Goal: Information Seeking & Learning: Learn about a topic

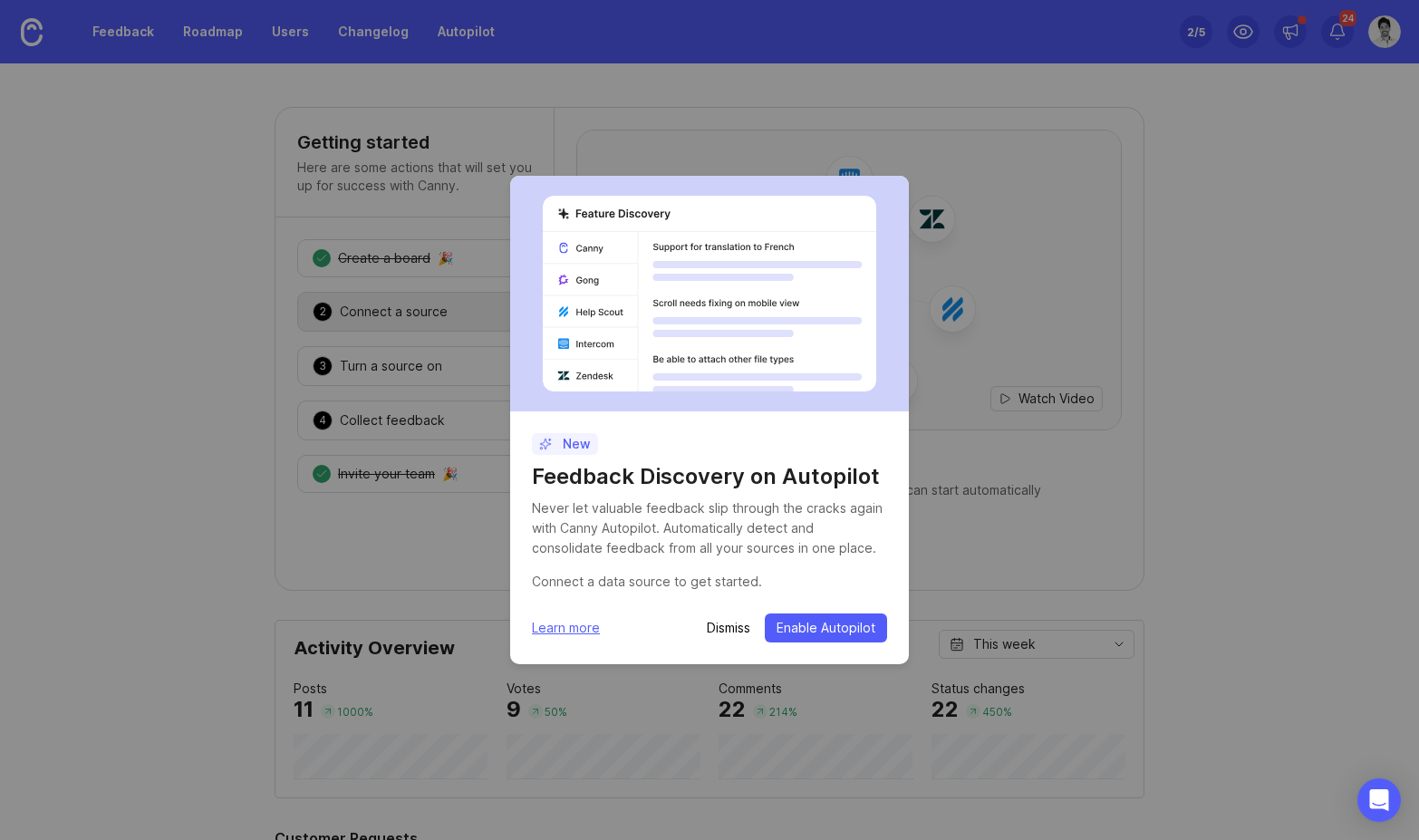
click at [721, 628] on p "Dismiss" at bounding box center [728, 627] width 43 height 18
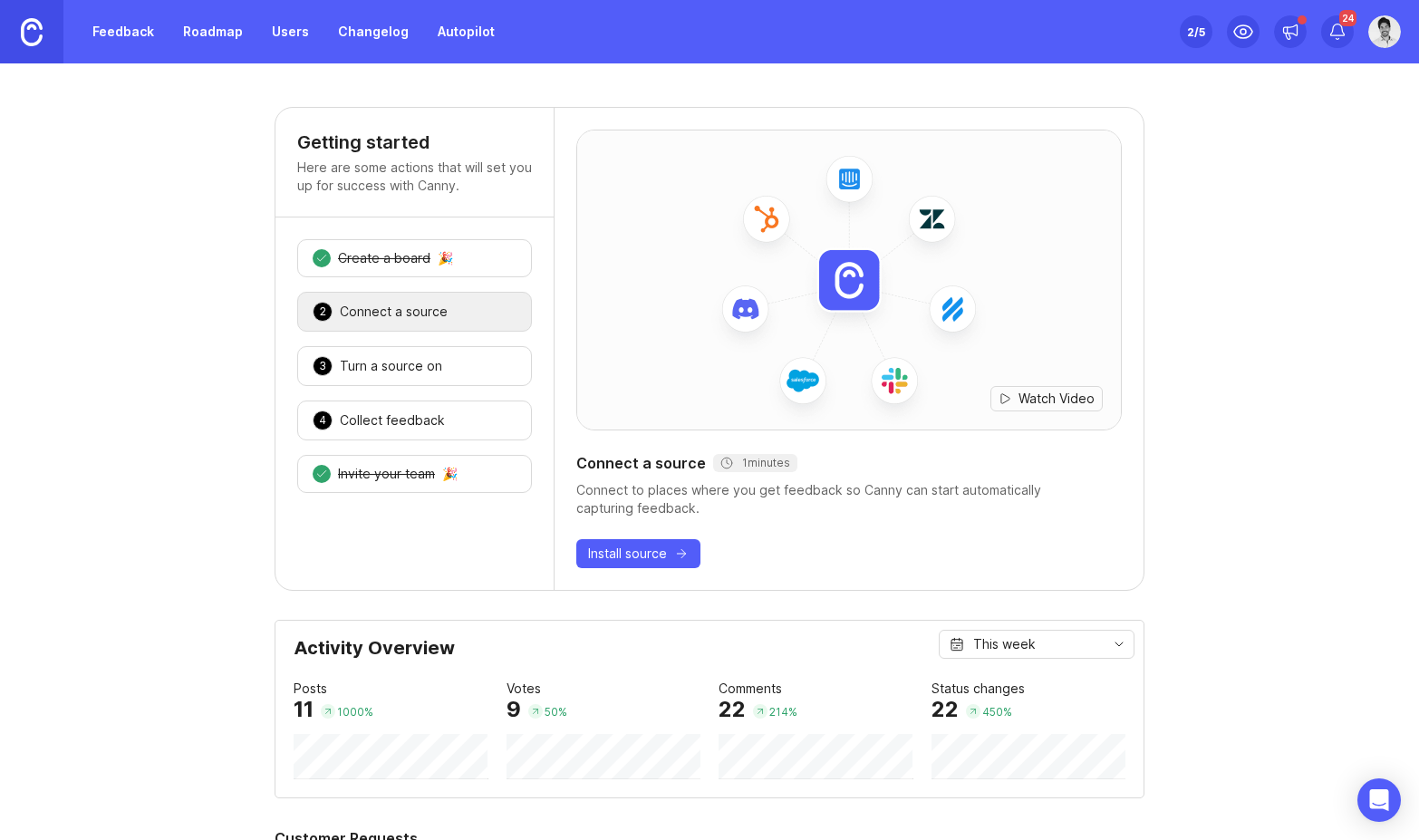
click at [186, 32] on link "Roadmap" at bounding box center [213, 31] width 82 height 33
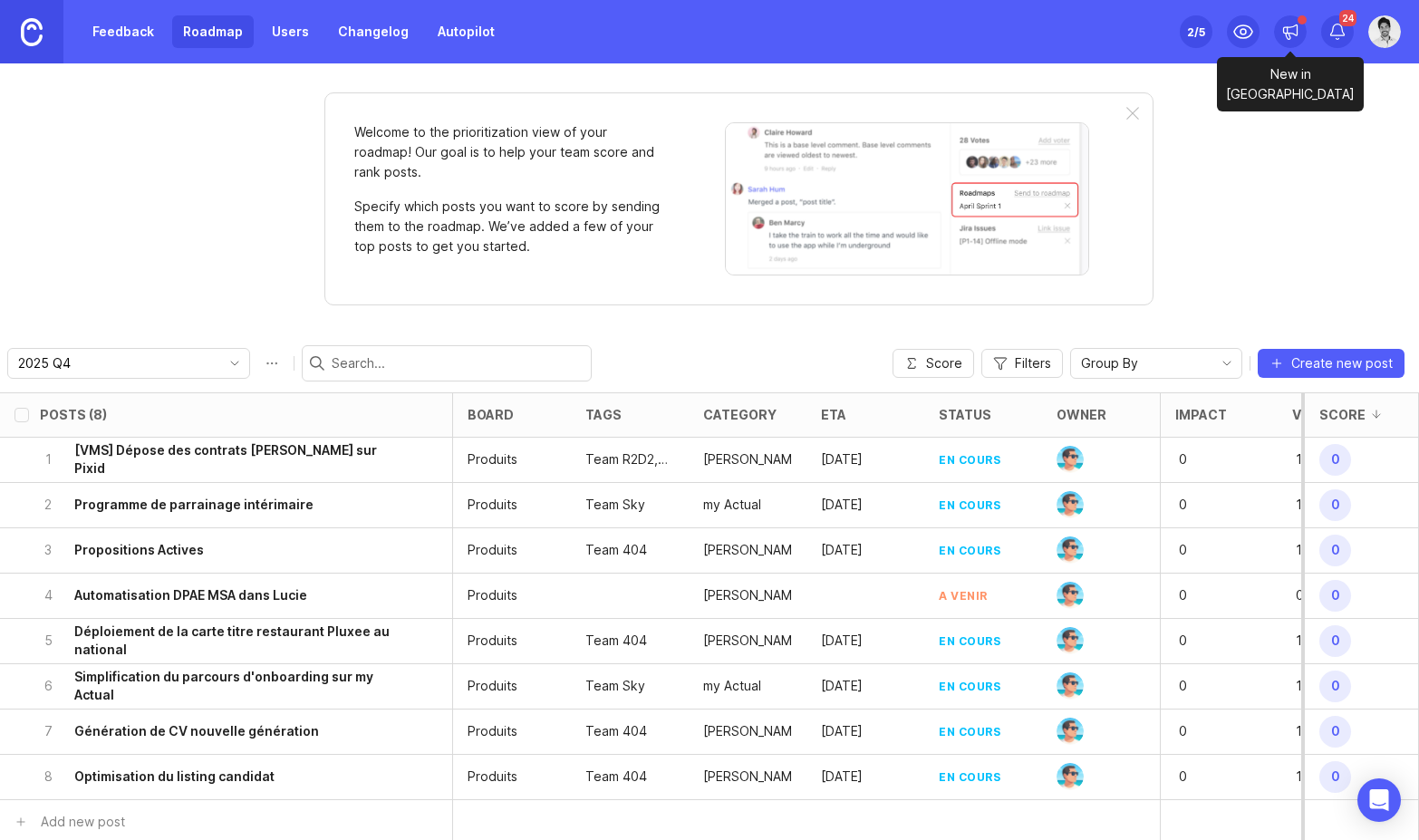
click at [1294, 28] on icon at bounding box center [1289, 31] width 18 height 18
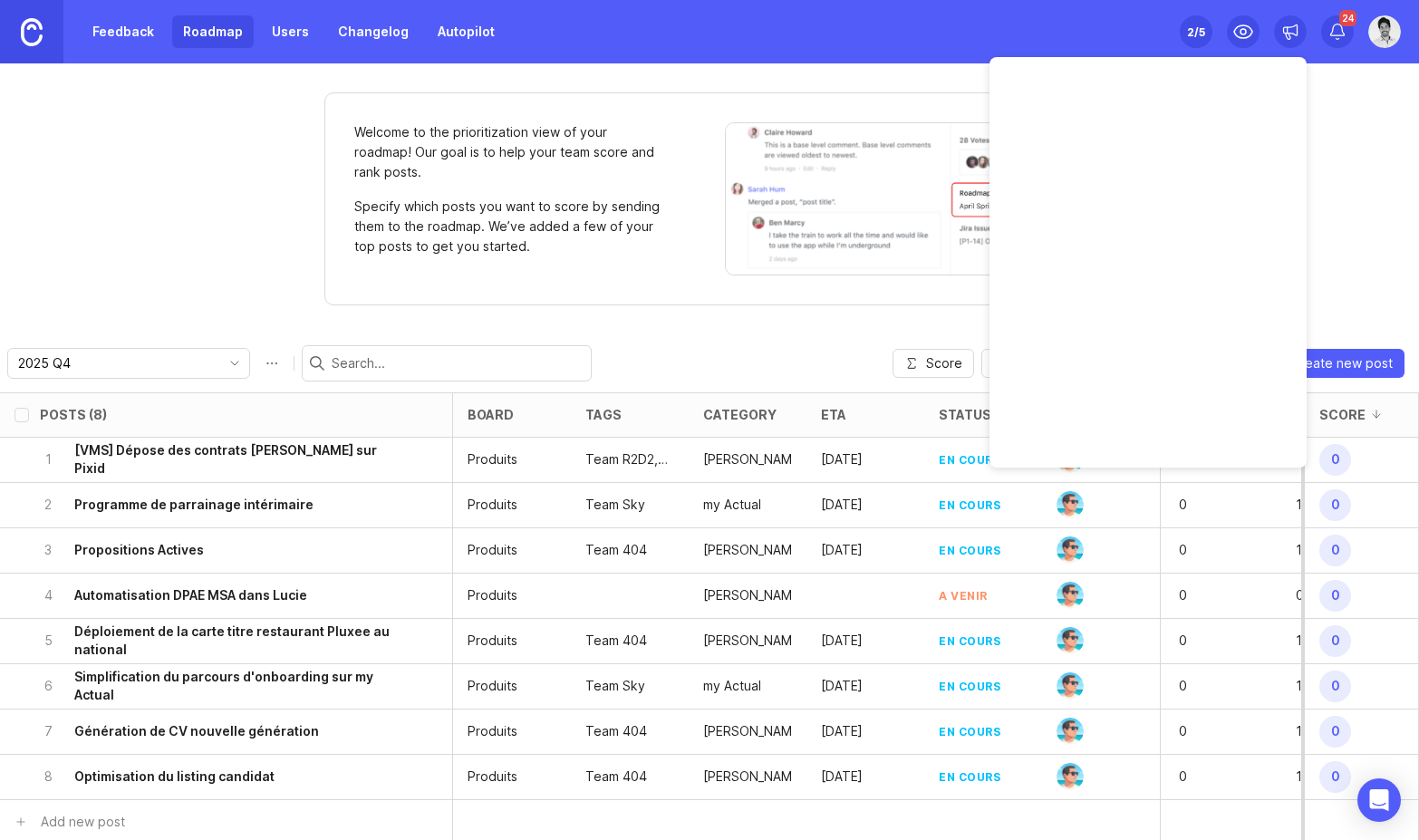
click at [1294, 28] on icon at bounding box center [1289, 31] width 18 height 18
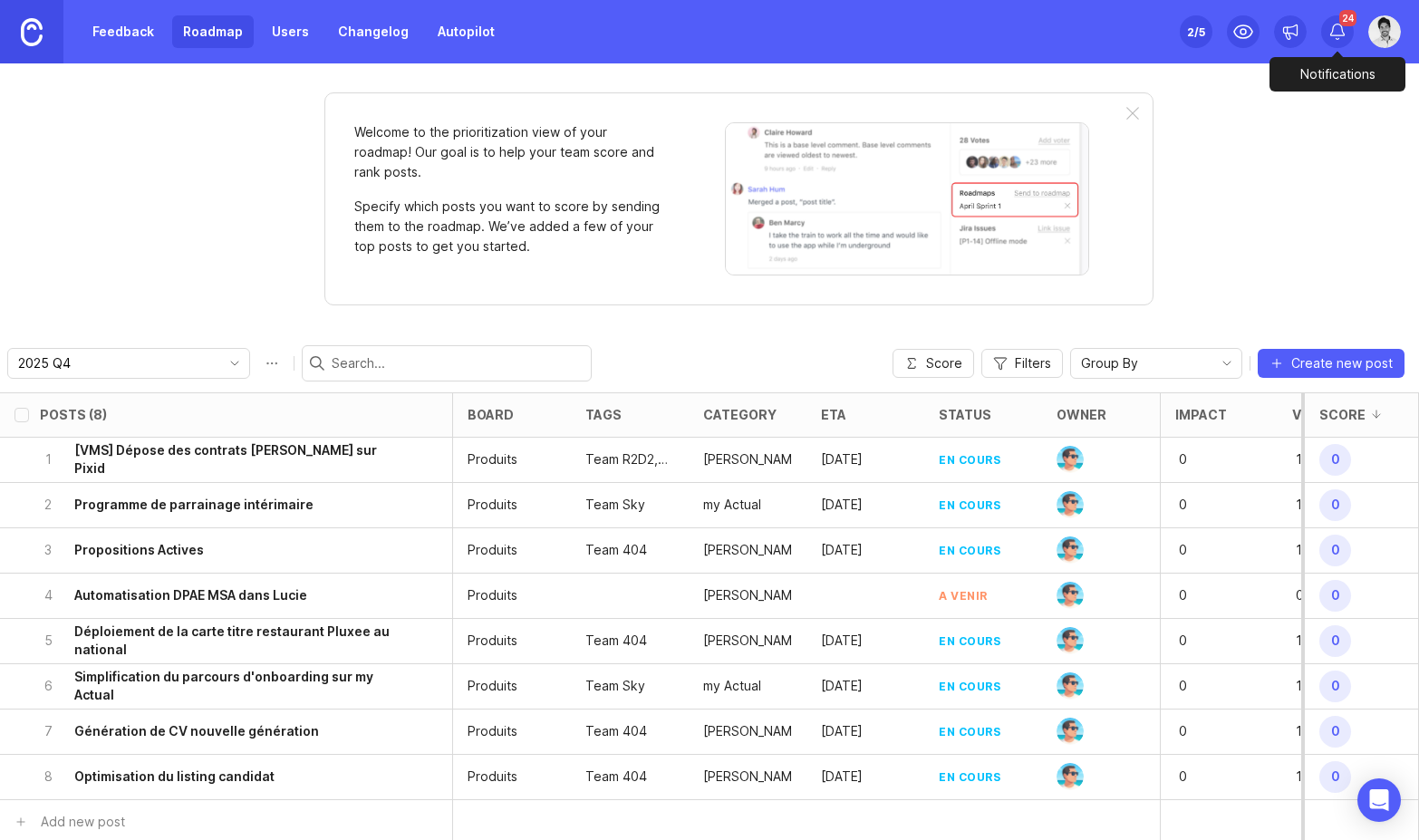
click at [1328, 32] on icon at bounding box center [1336, 31] width 18 height 18
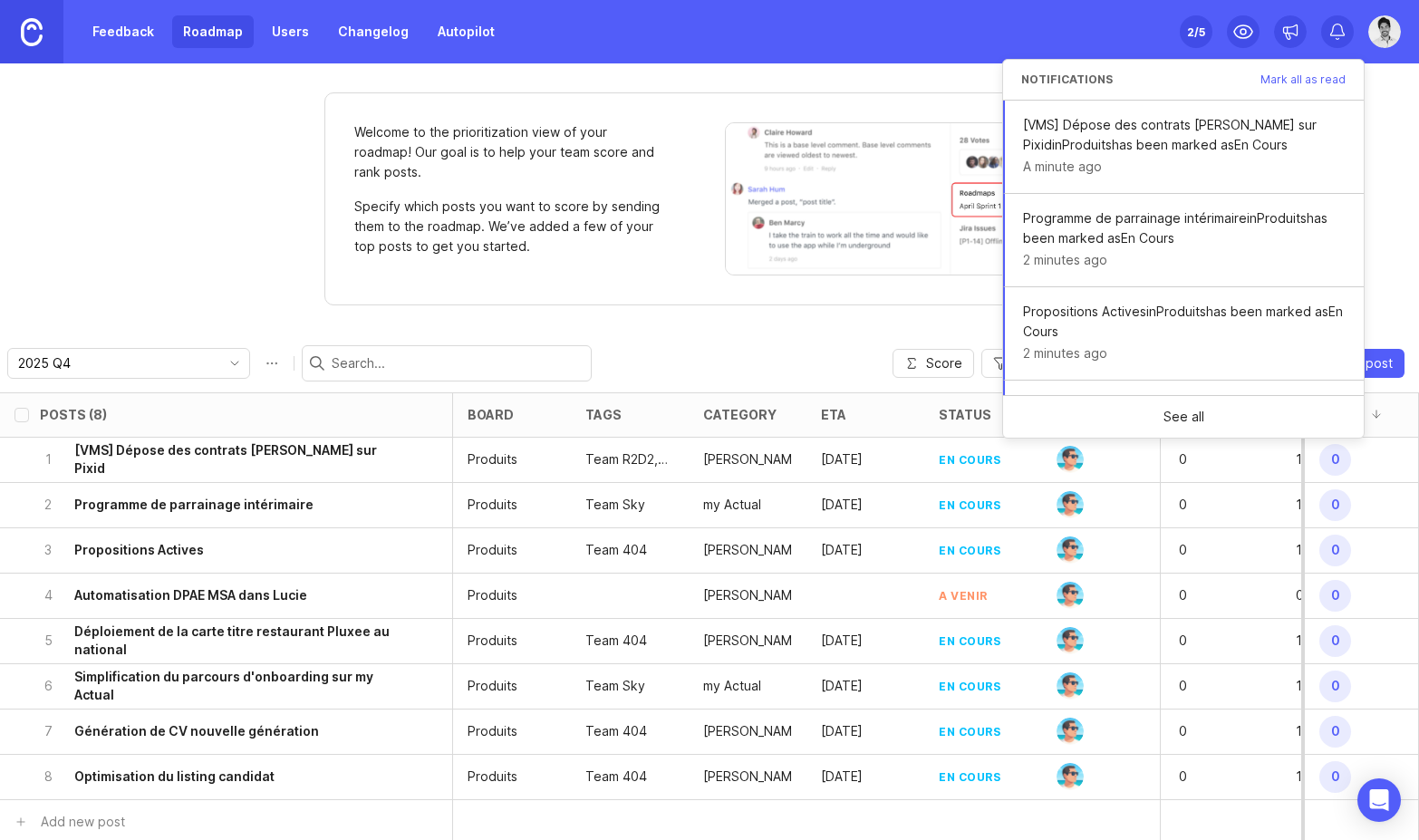
click at [1328, 32] on icon at bounding box center [1336, 31] width 18 height 18
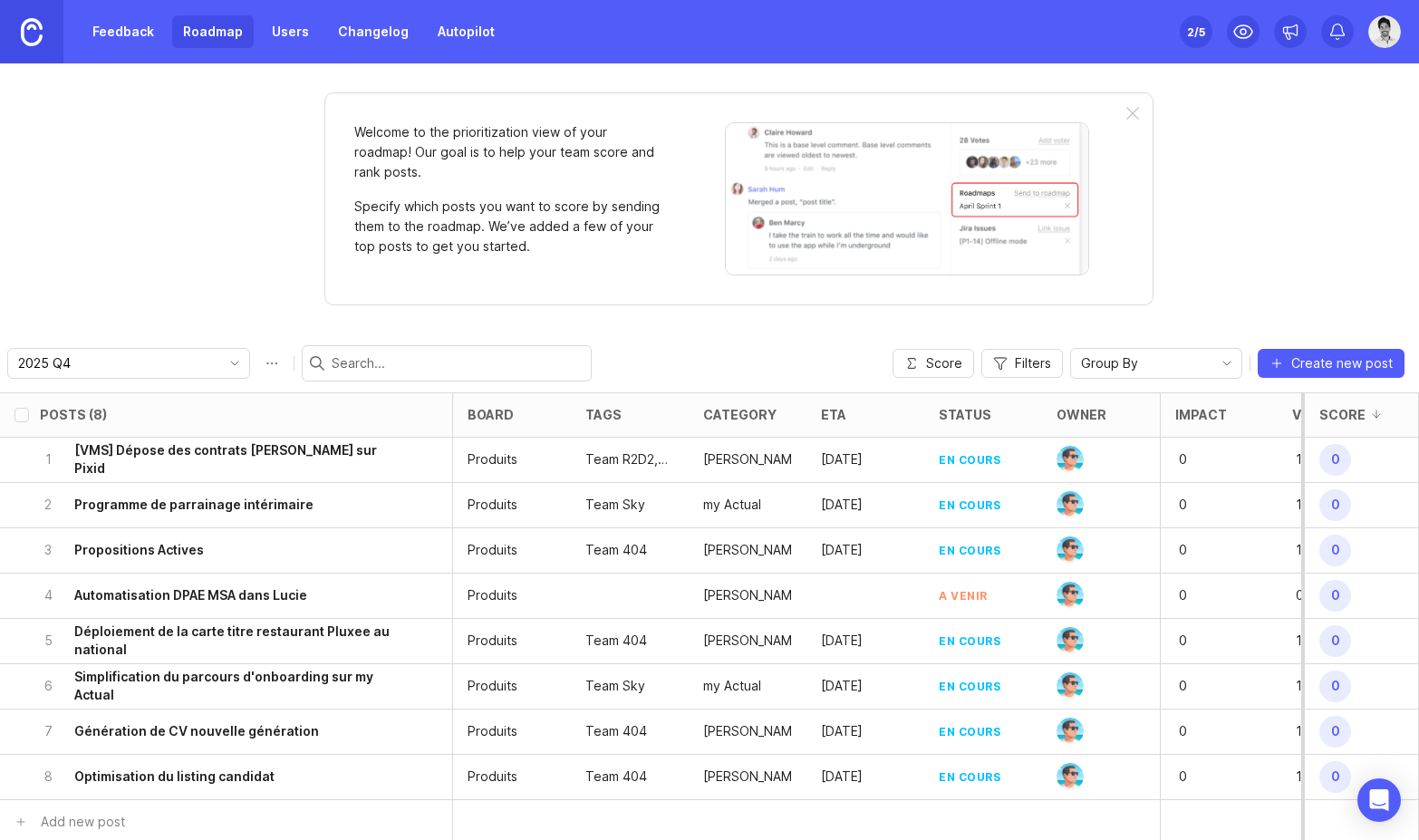
click at [264, 24] on link "Users" at bounding box center [290, 31] width 59 height 33
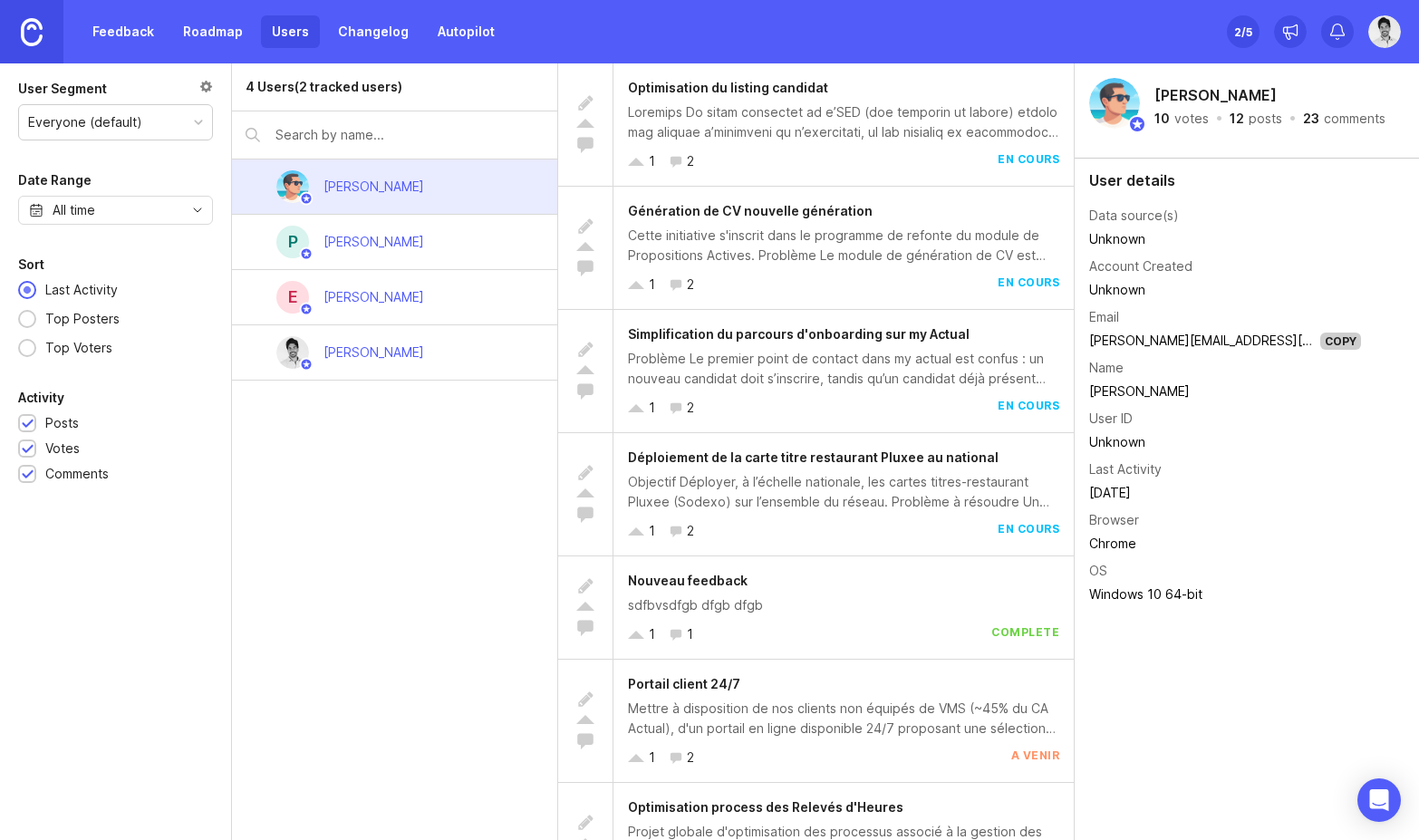
click at [368, 36] on link "Changelog" at bounding box center [373, 31] width 92 height 33
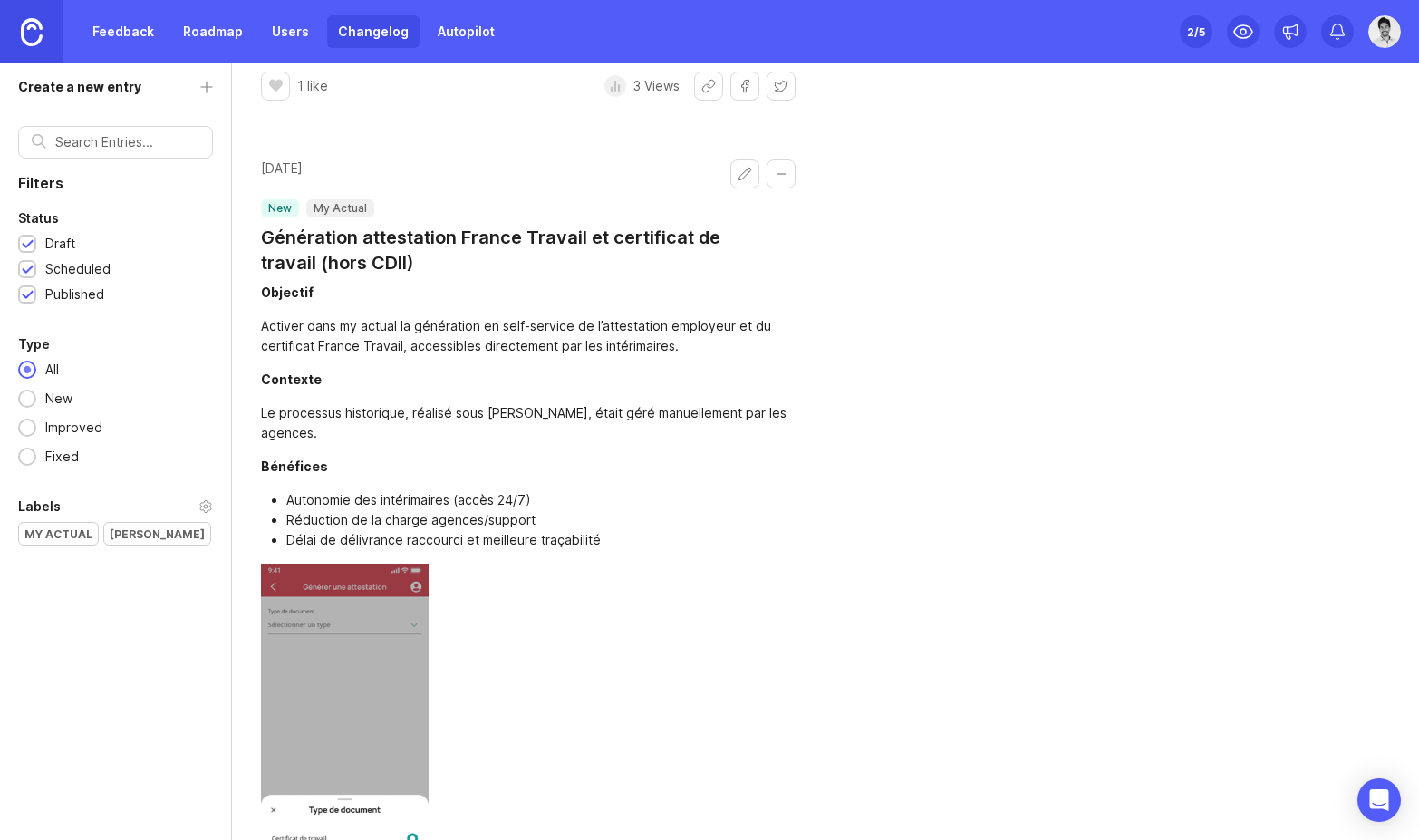
scroll to position [589, 0]
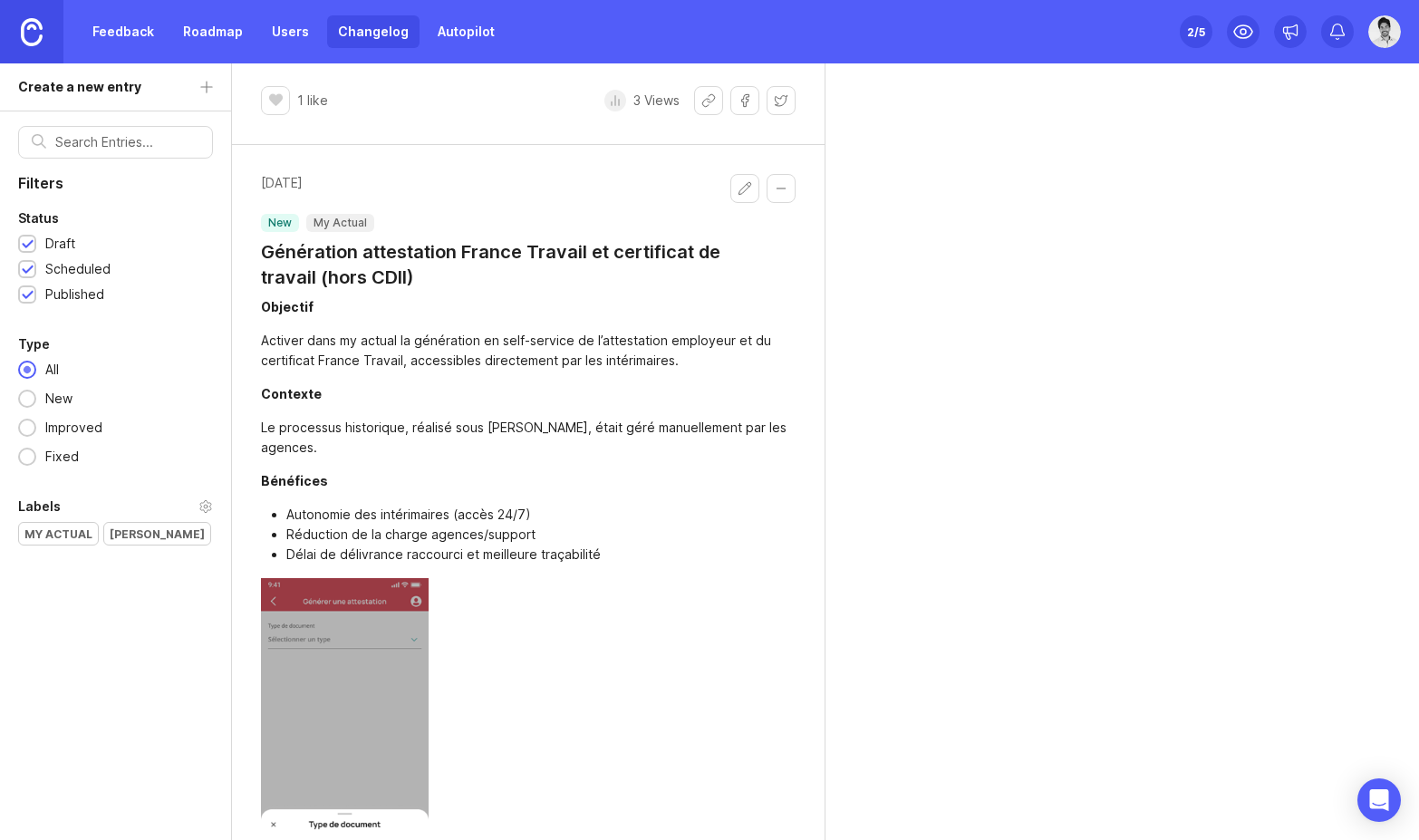
click at [392, 243] on h1 "Génération attestation France Travail et certificat de travail (hors CDII)" at bounding box center [495, 265] width 469 height 51
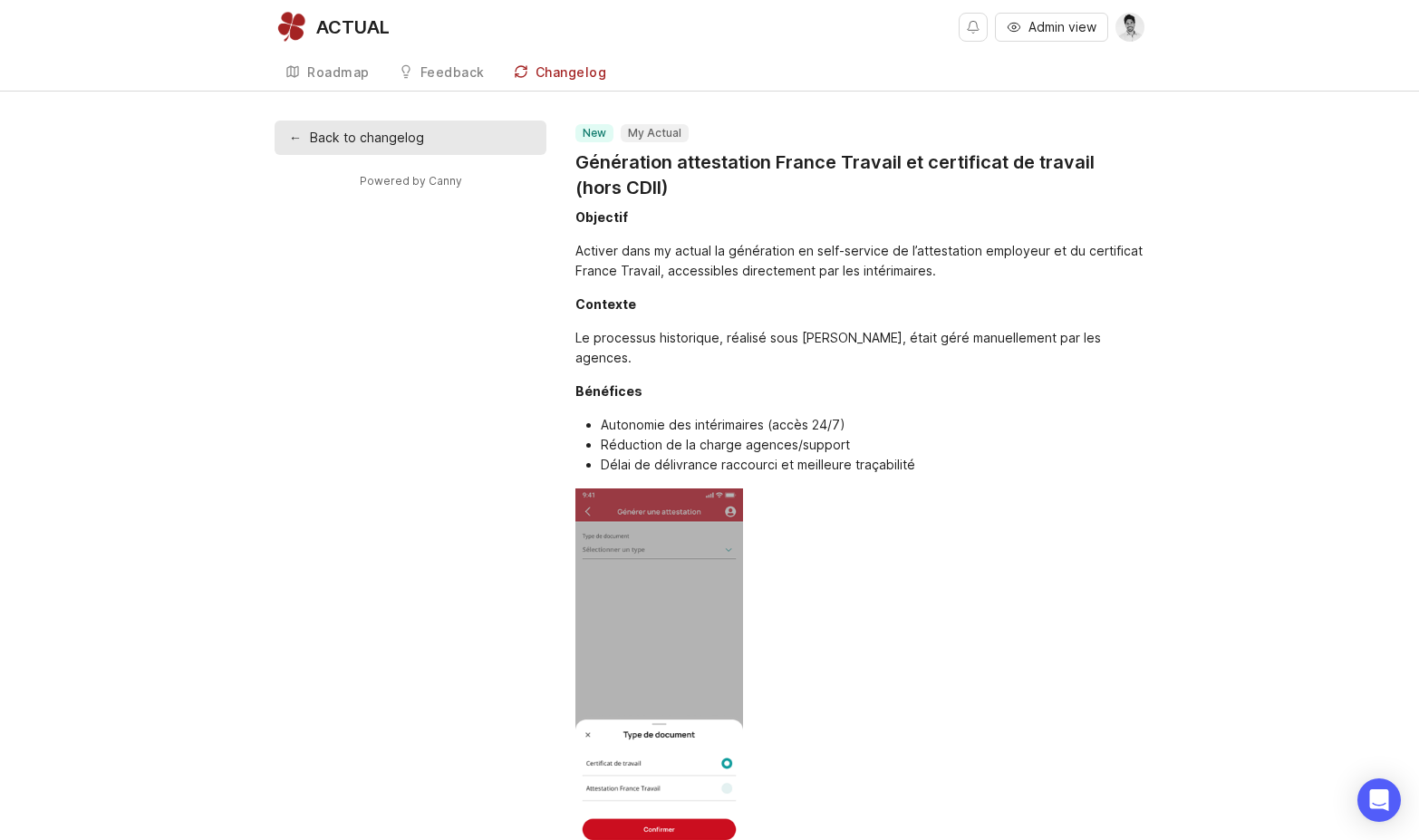
click at [307, 73] on div "Roadmap" at bounding box center [338, 72] width 62 height 12
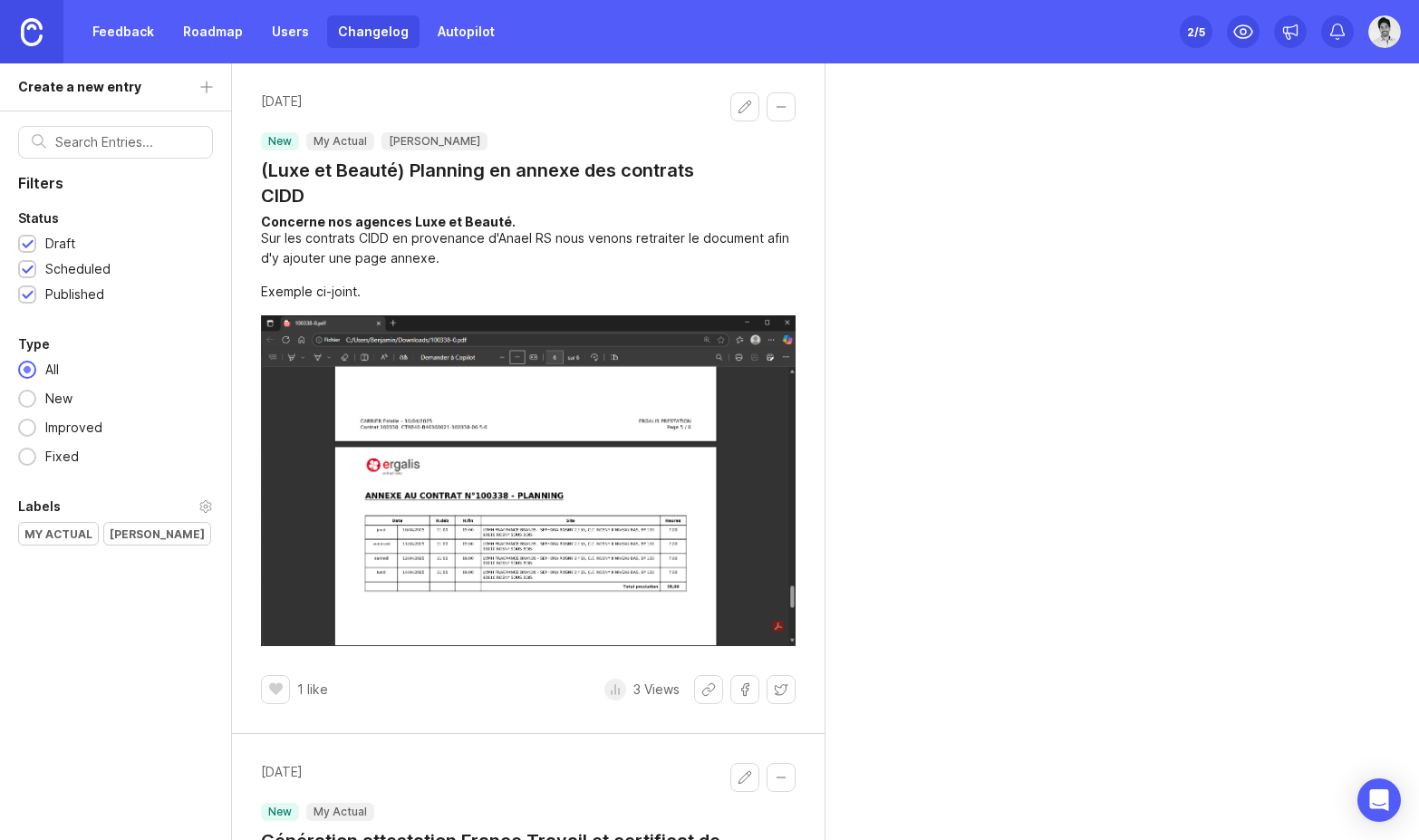
click at [1193, 29] on div "2 /5" at bounding box center [1195, 31] width 18 height 25
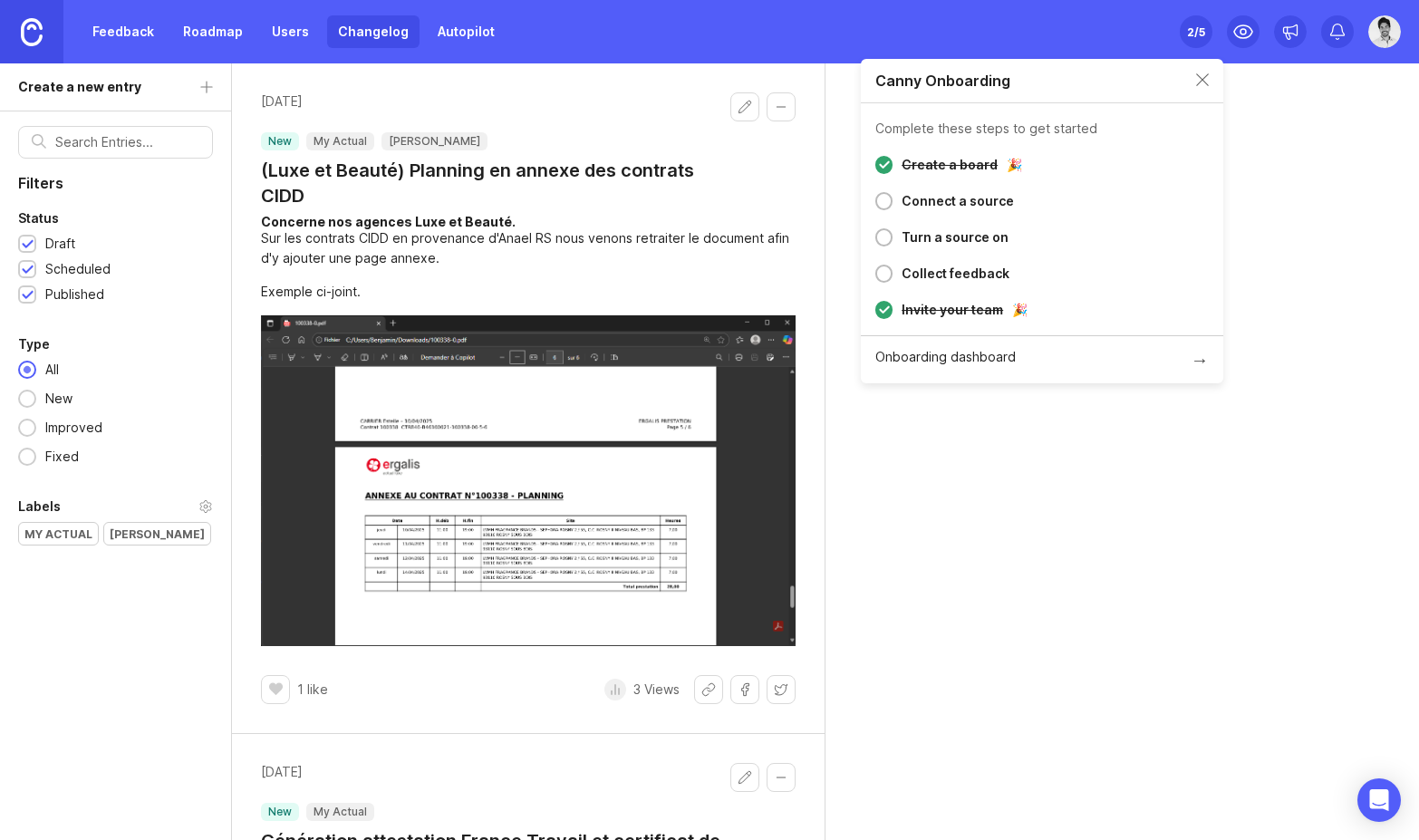
click at [1193, 29] on div "2 /5" at bounding box center [1195, 31] width 18 height 25
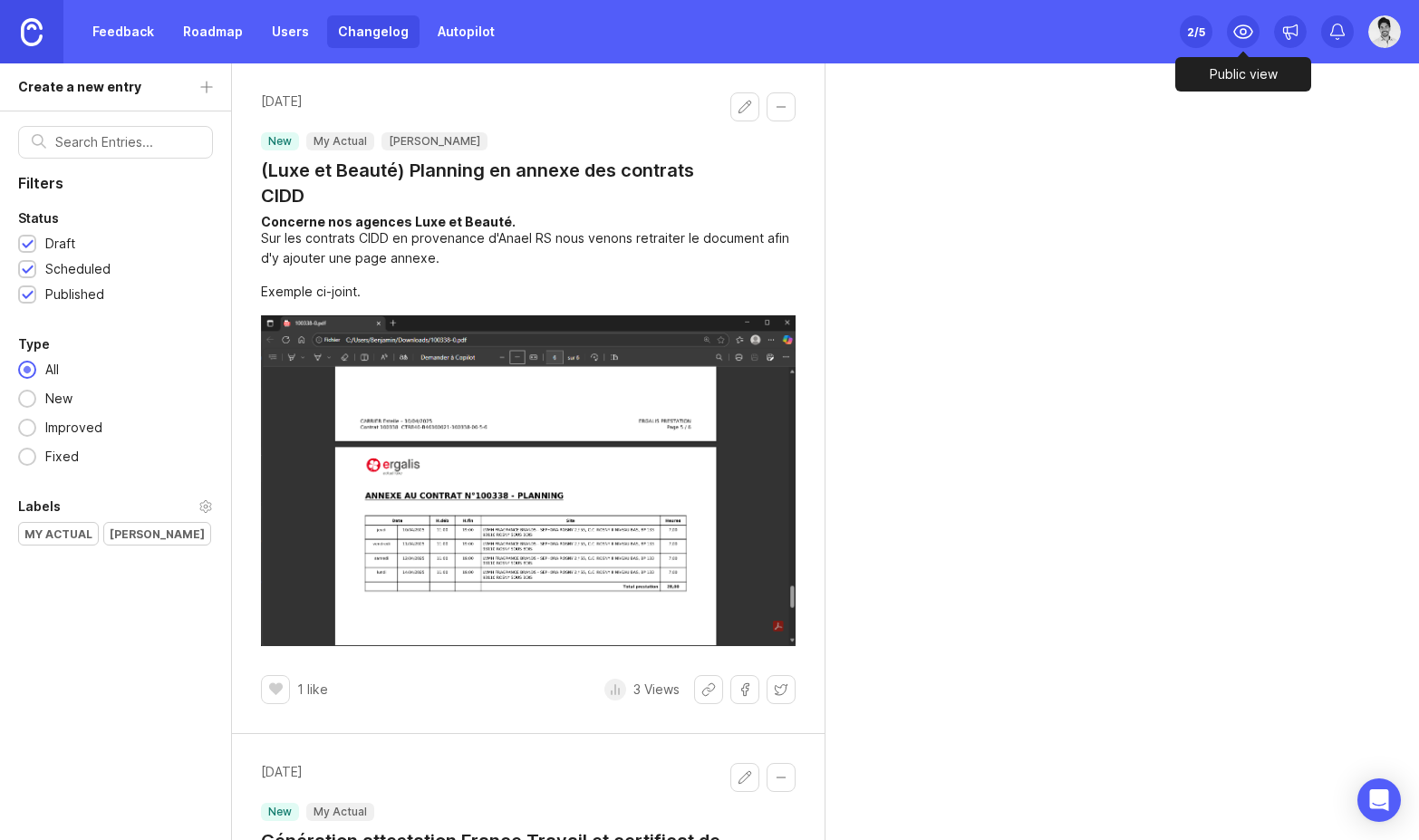
click at [1241, 33] on icon at bounding box center [1242, 31] width 22 height 22
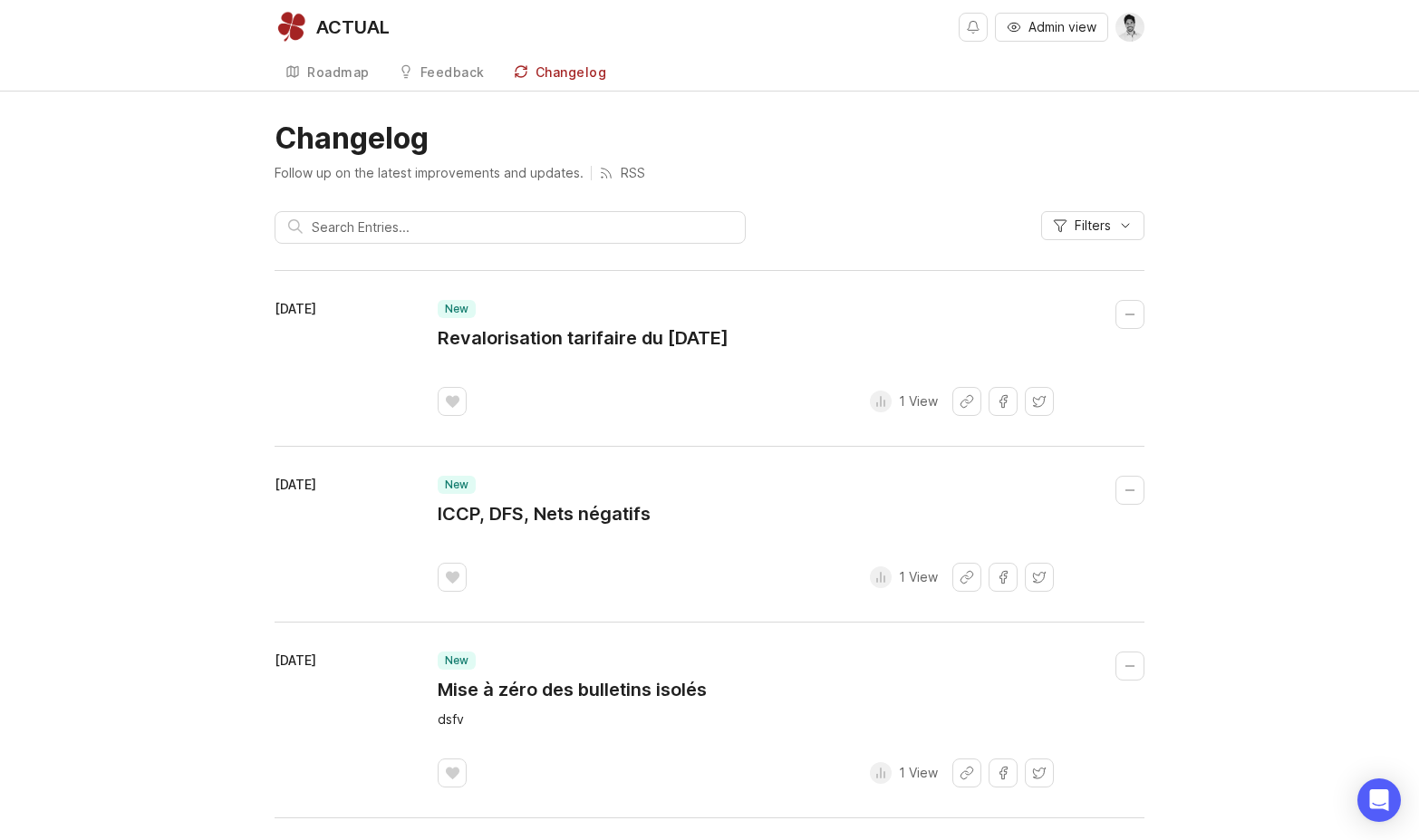
click at [343, 60] on link "Roadmap" at bounding box center [328, 73] width 106 height 37
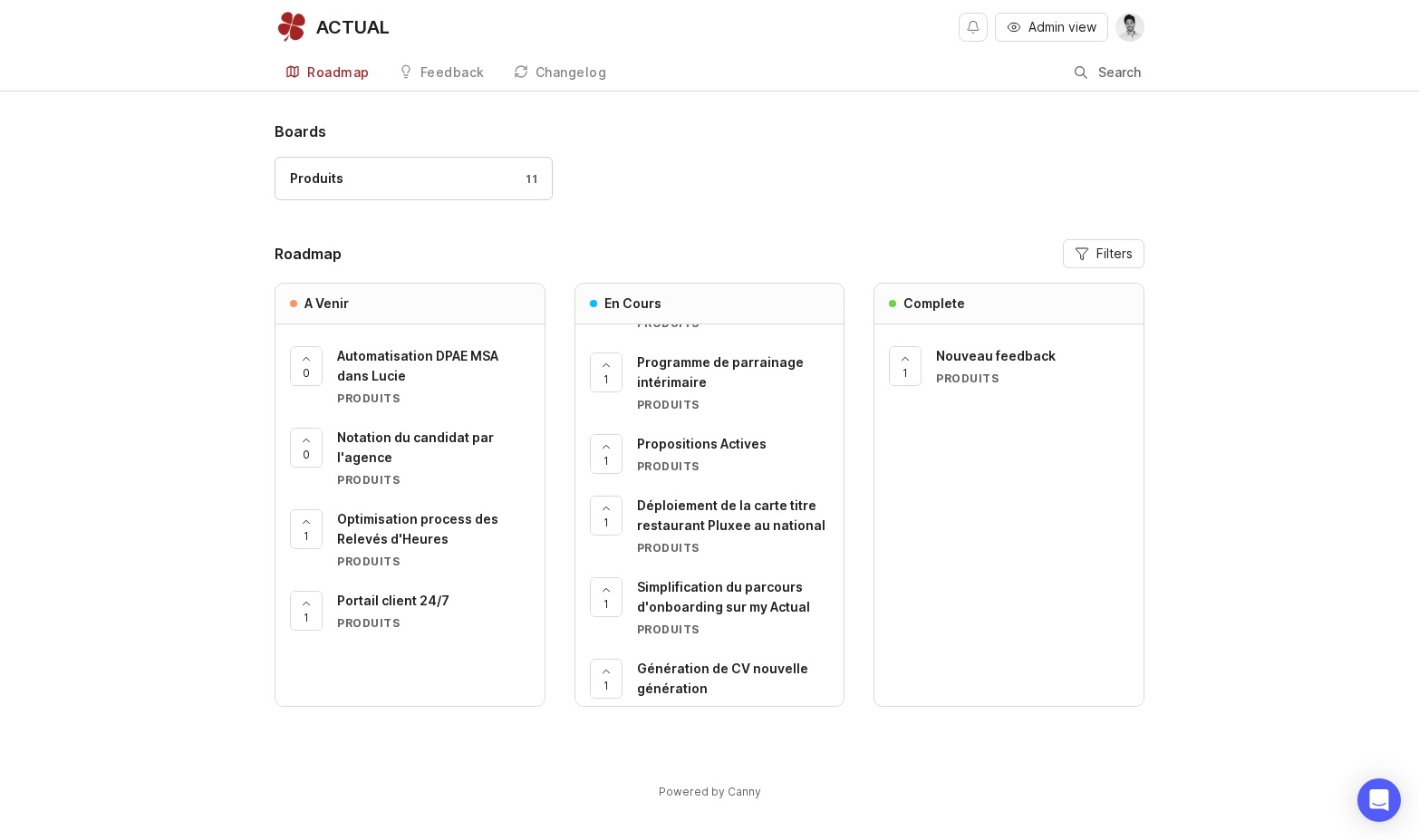
scroll to position [184, 0]
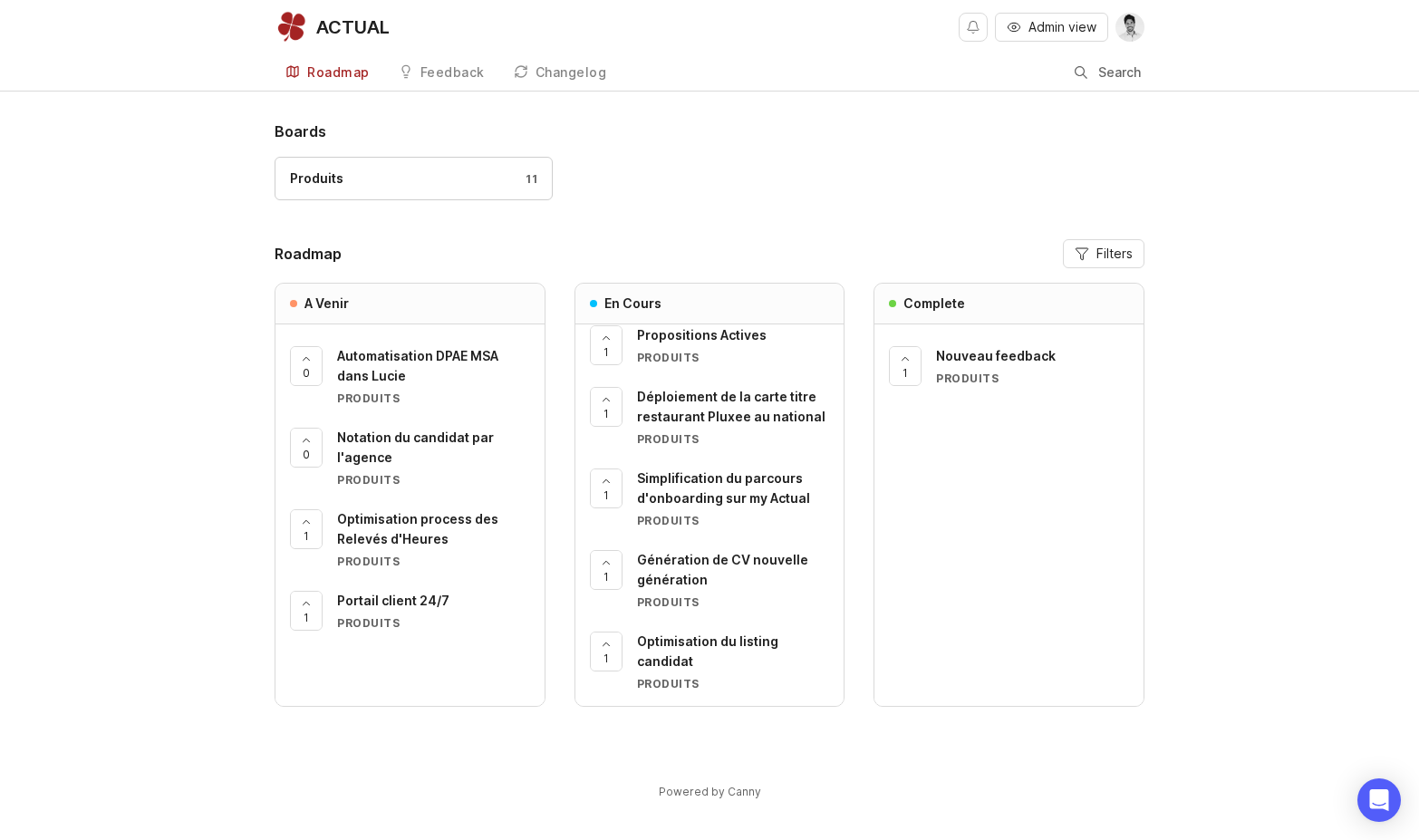
click at [1009, 351] on span "Nouveau feedback" at bounding box center [995, 355] width 120 height 15
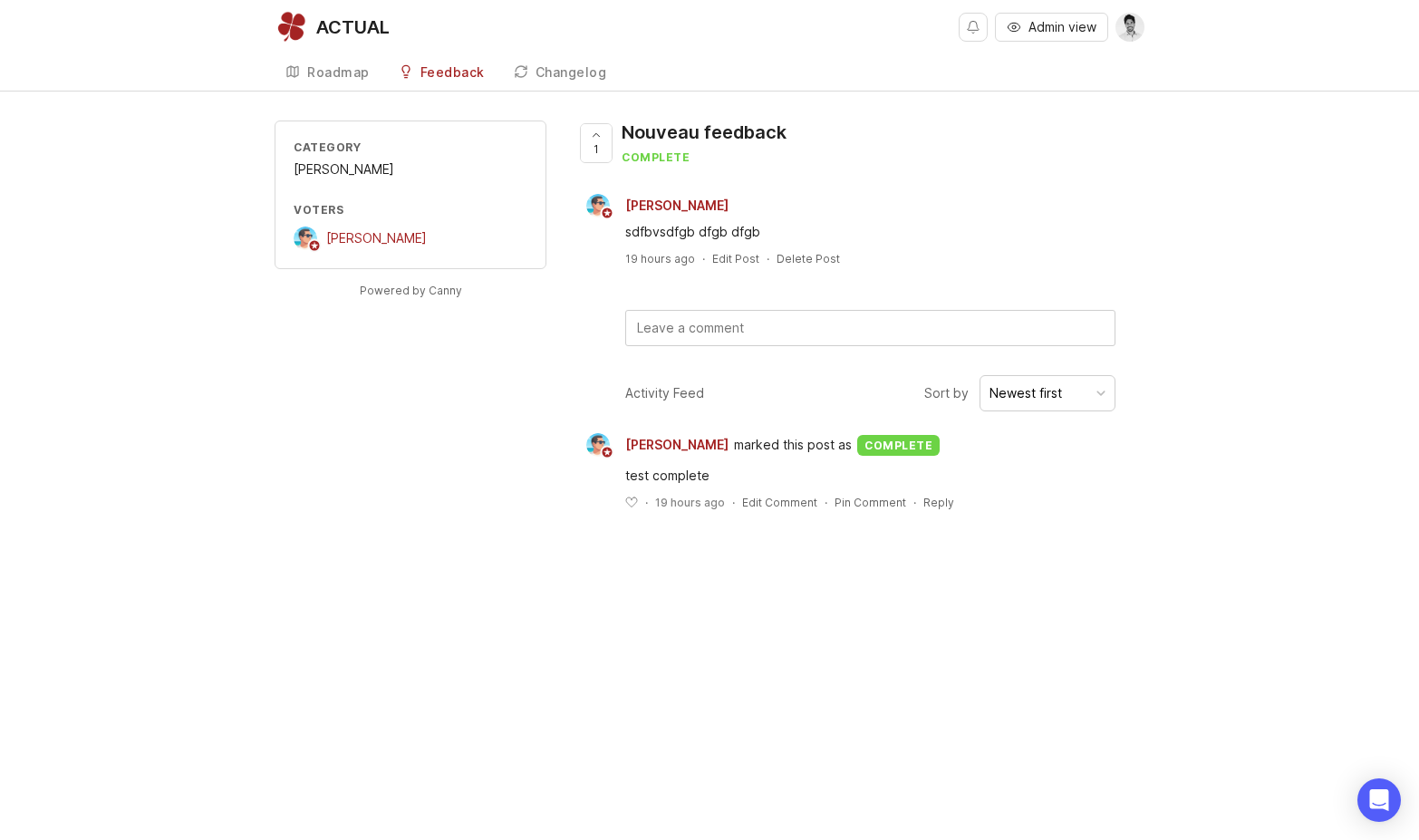
click at [571, 67] on div "Changelog" at bounding box center [572, 72] width 72 height 12
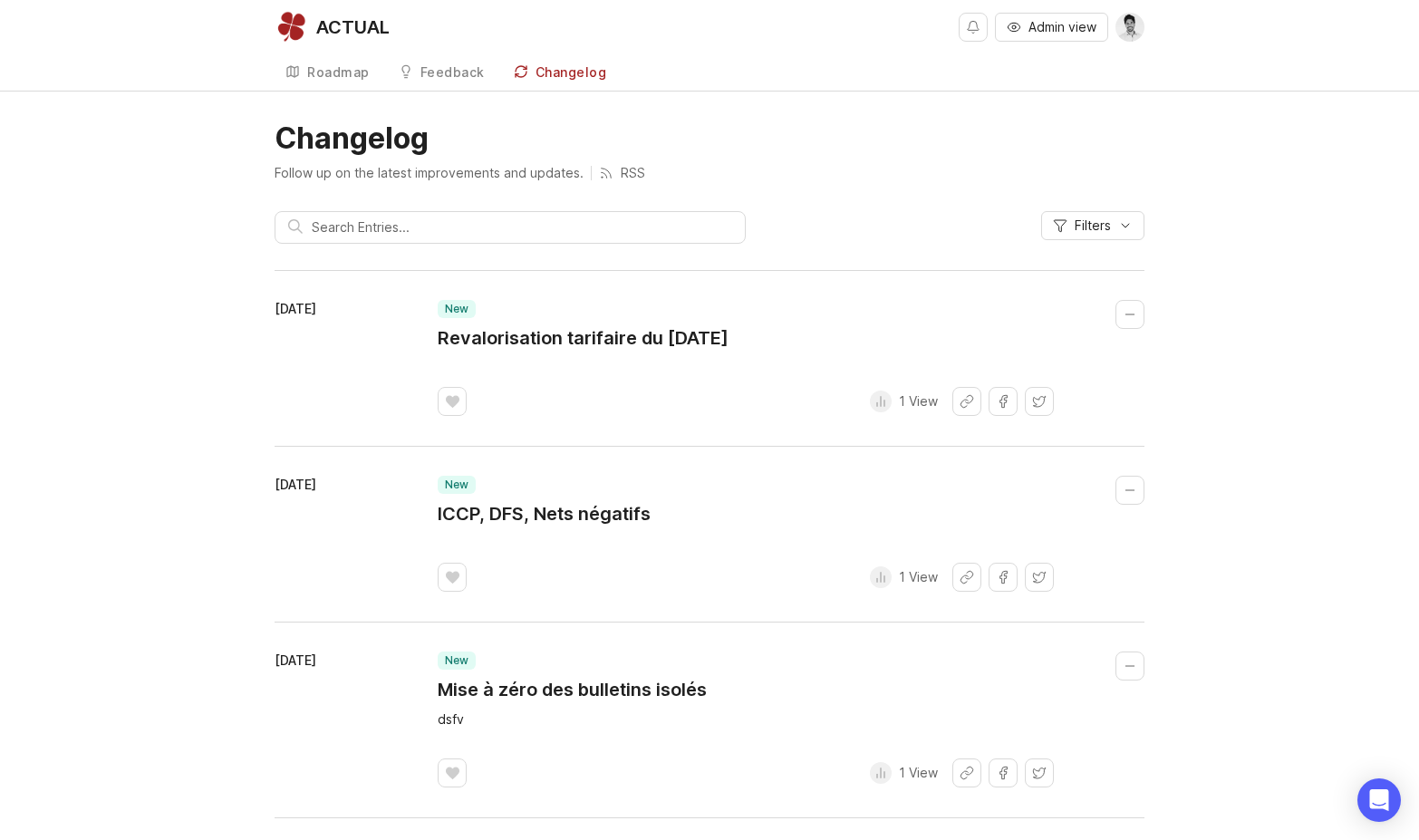
click at [435, 75] on div "Feedback" at bounding box center [452, 72] width 64 height 12
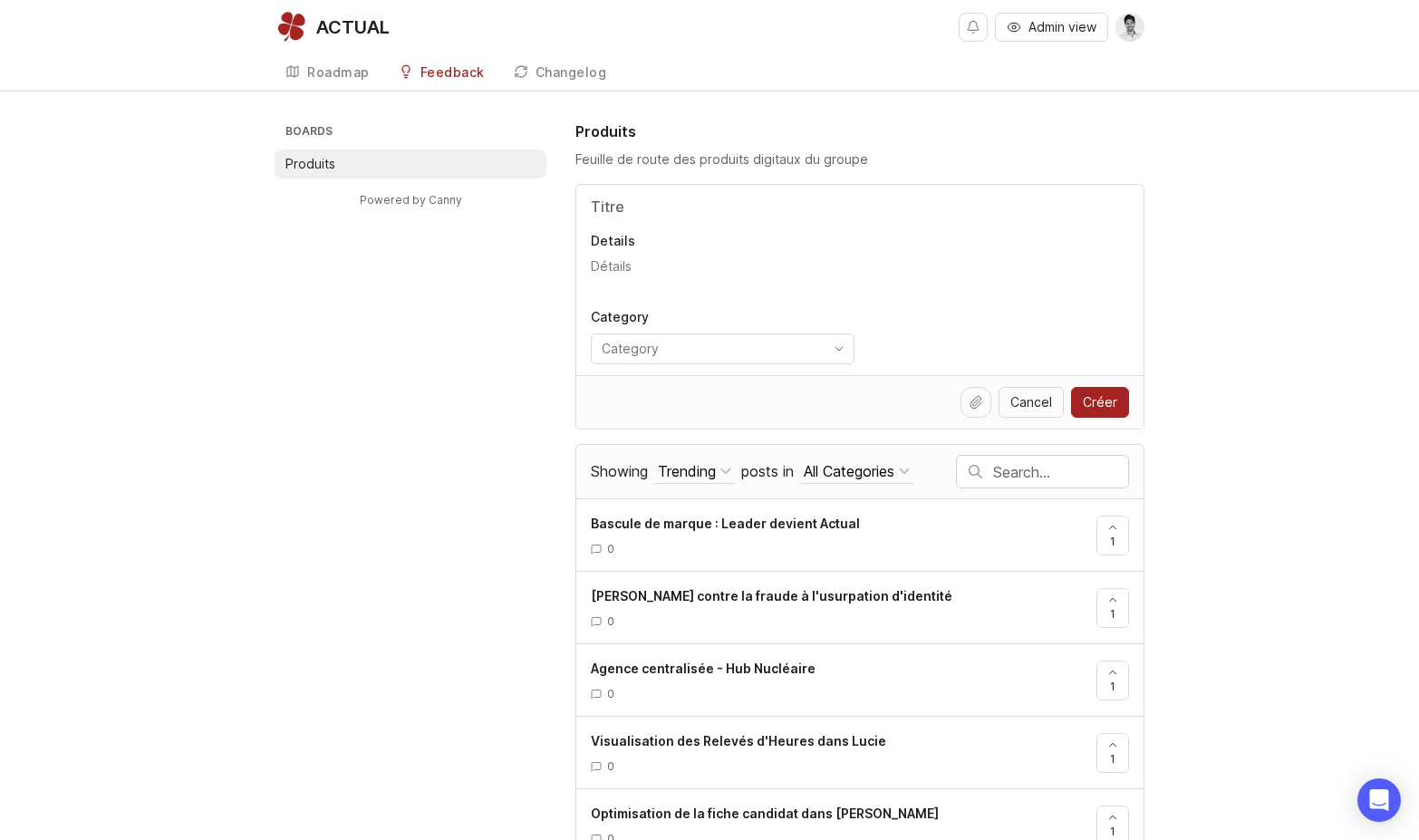
click at [314, 71] on div "Roadmap" at bounding box center [338, 72] width 62 height 12
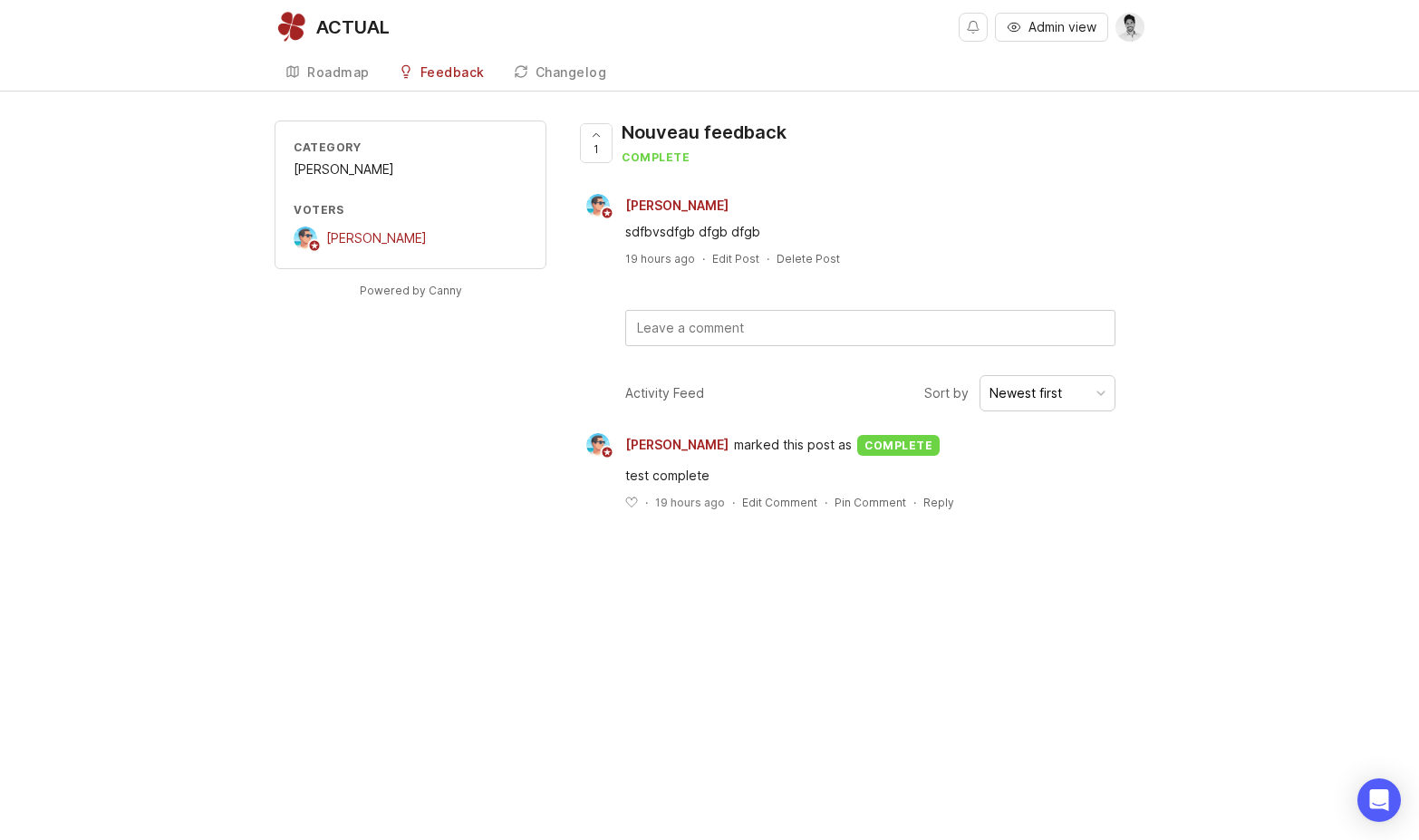
click at [646, 390] on div "Activity Feed" at bounding box center [665, 393] width 79 height 20
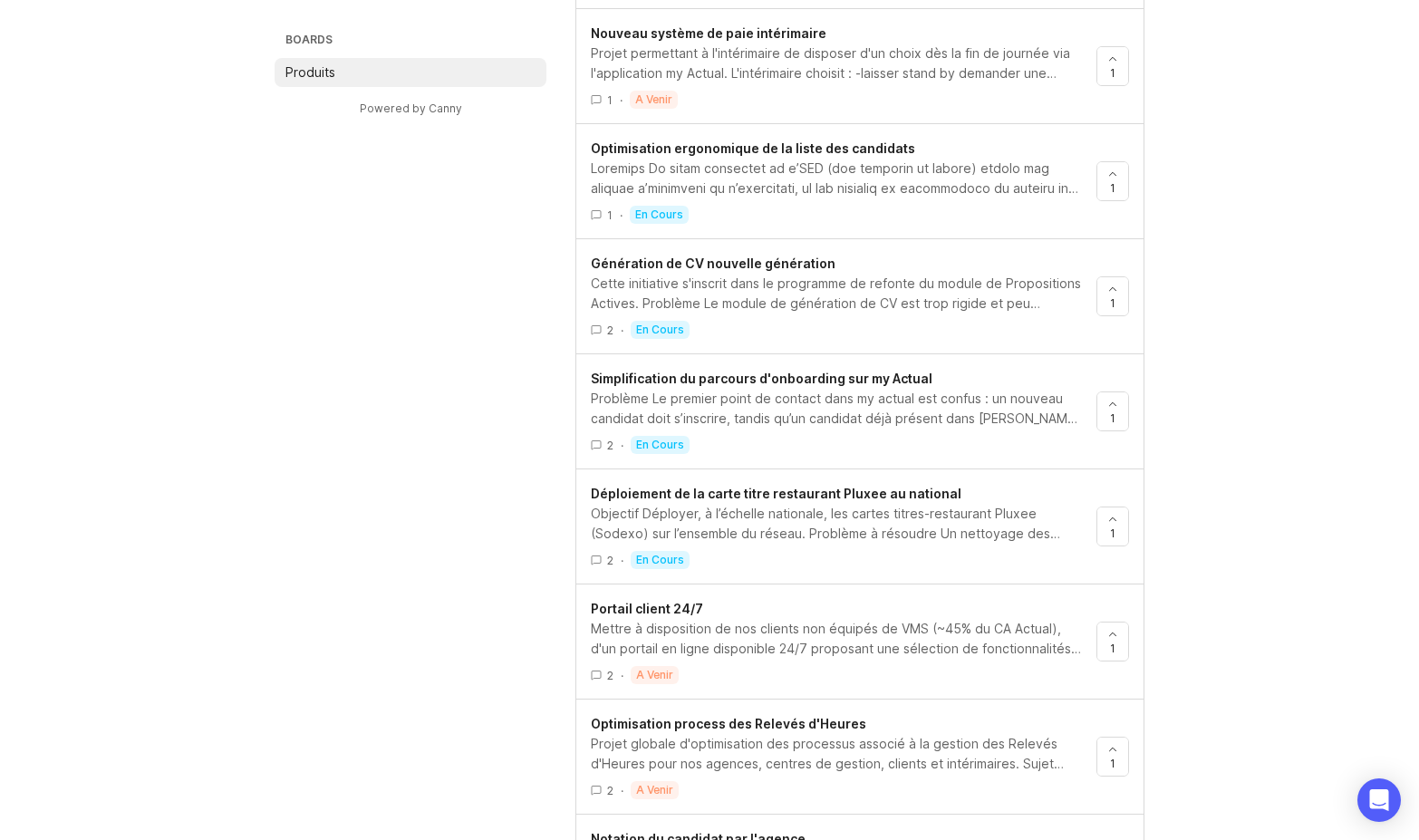
scroll to position [1025, 0]
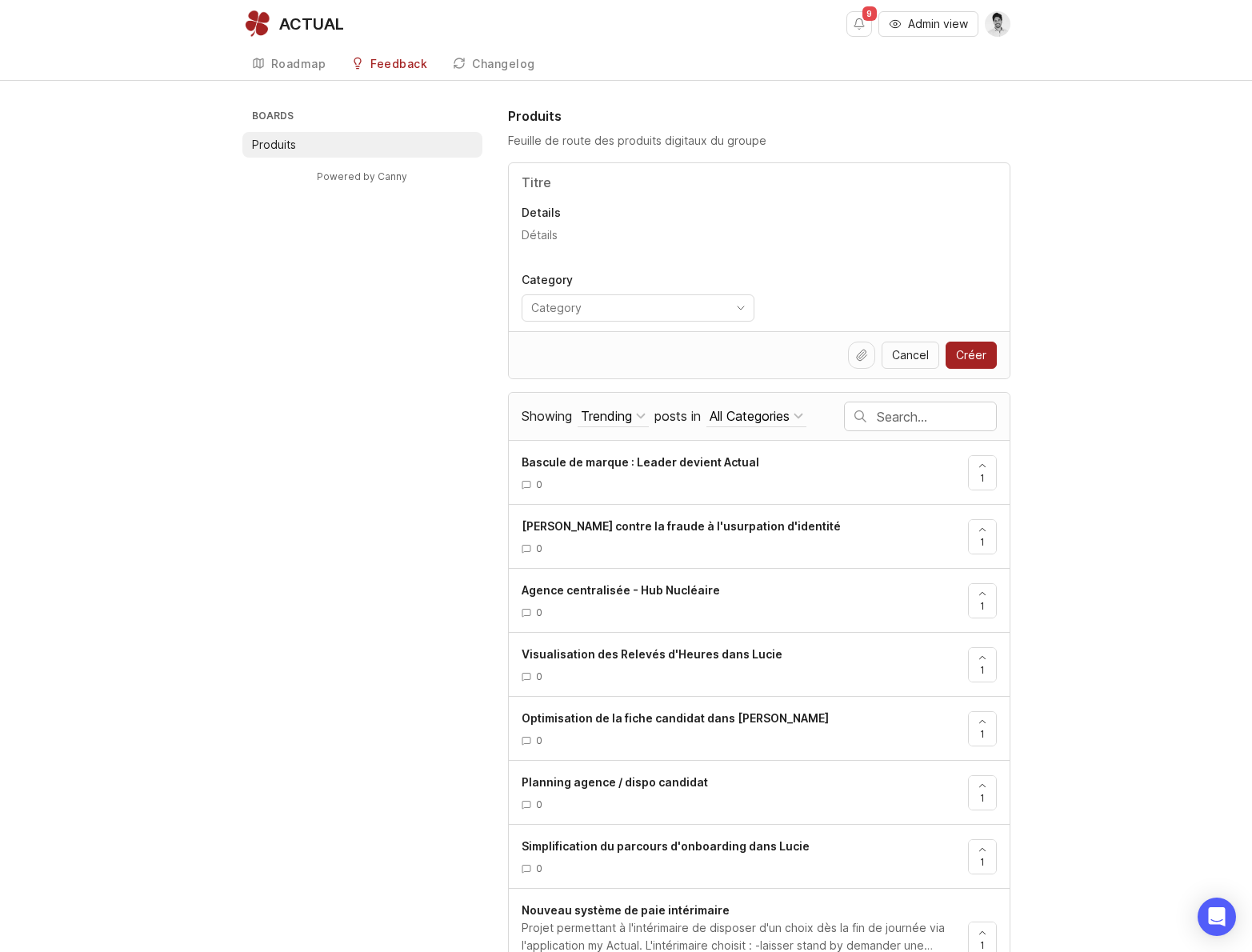
click at [381, 147] on li "Produits" at bounding box center [362, 145] width 240 height 26
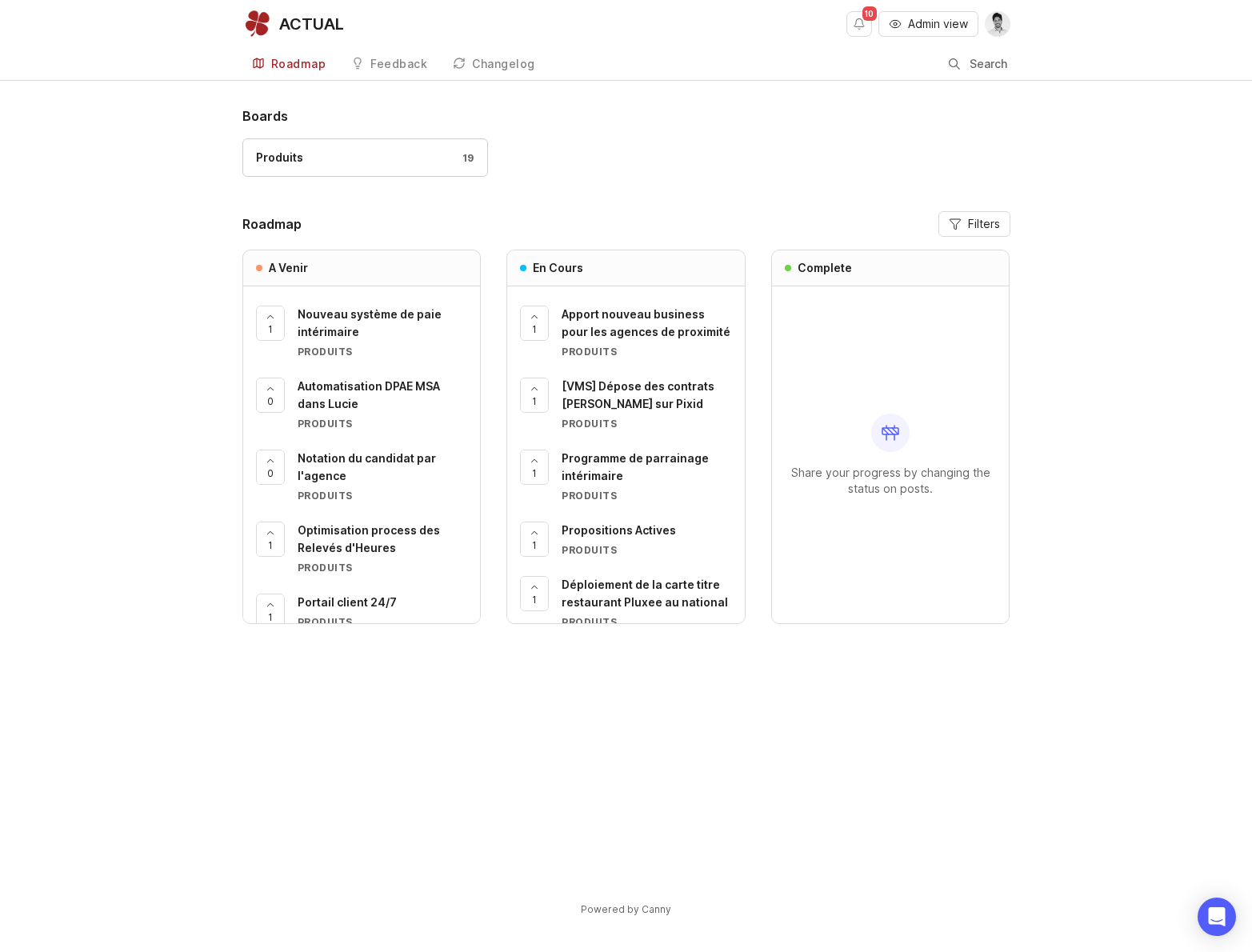
click at [643, 314] on span "Apport nouveau business pour les agences de proximité" at bounding box center [645, 323] width 169 height 32
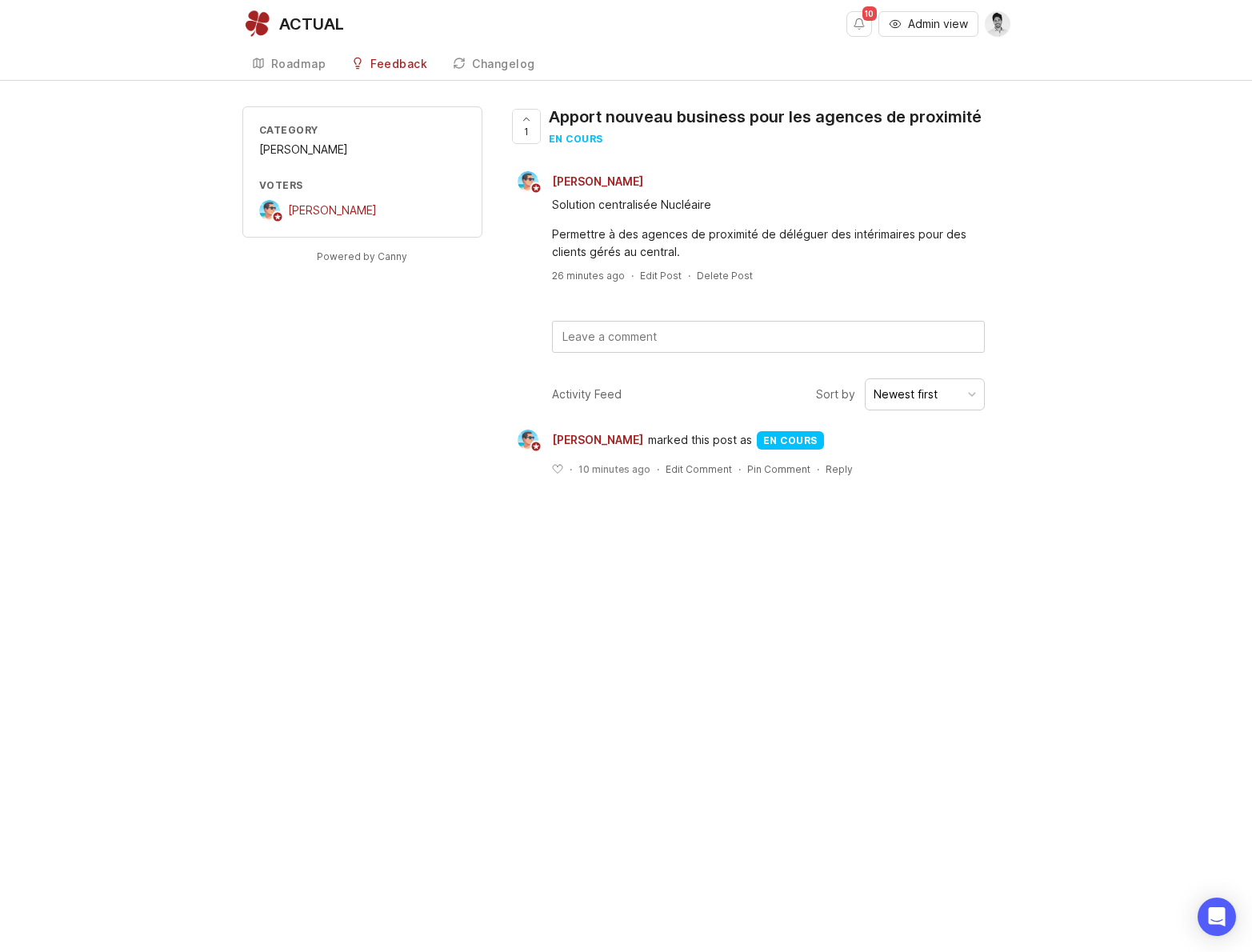
click at [627, 116] on div "Apport nouveau business pour les agences de proximité" at bounding box center [765, 116] width 432 height 22
drag, startPoint x: 554, startPoint y: 115, endPoint x: 665, endPoint y: 110, distance: 111.1
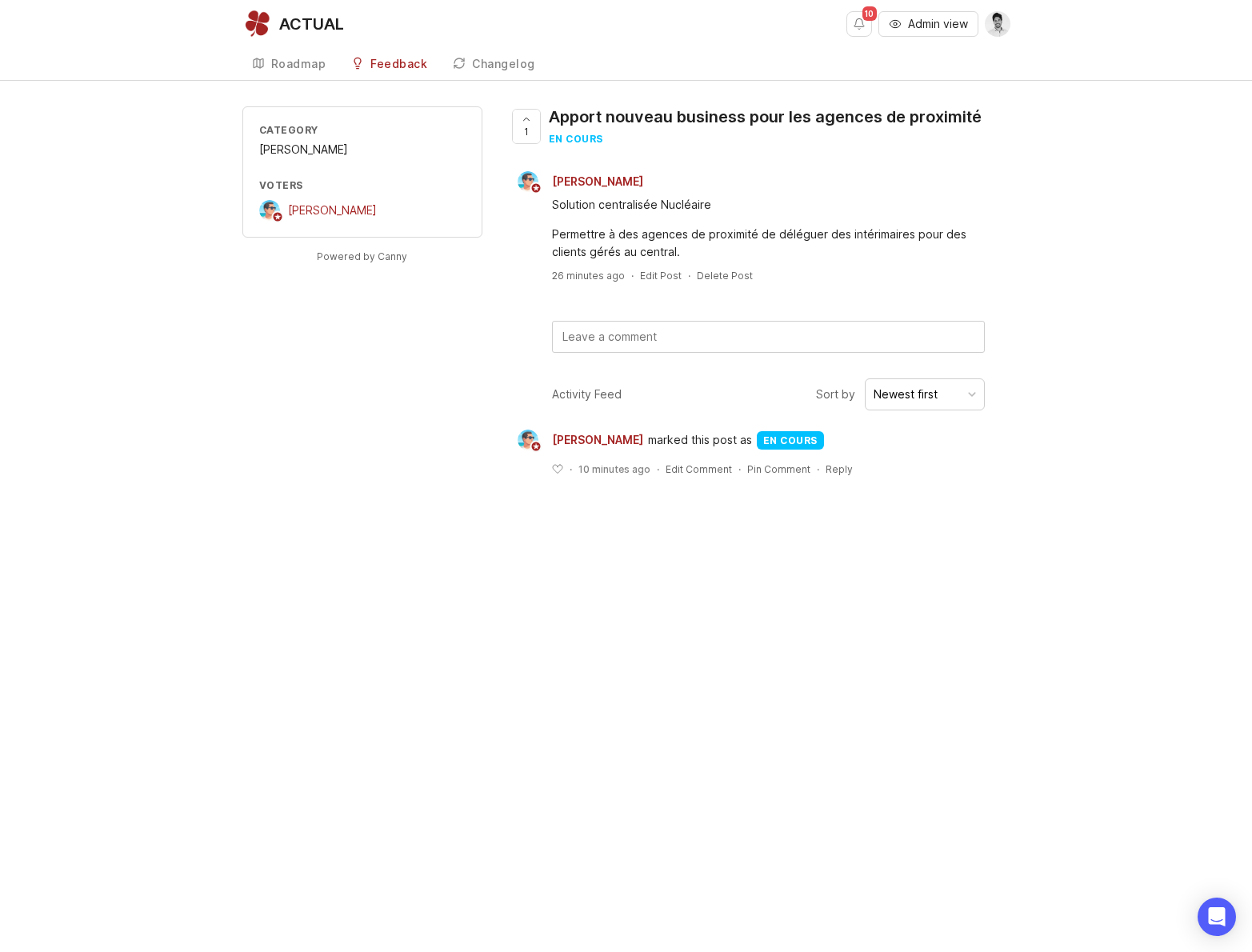
click at [665, 110] on div "Apport nouveau business pour les agences de proximité" at bounding box center [765, 116] width 432 height 22
drag, startPoint x: 787, startPoint y: 117, endPoint x: 532, endPoint y: 117, distance: 255.0
click at [532, 117] on div "1 Apport nouveau business pour les agences de proximité en cours" at bounding box center [751, 132] width 486 height 52
click at [853, 123] on div "Apport nouveau business pour les agences de proximité" at bounding box center [765, 116] width 432 height 22
drag, startPoint x: 747, startPoint y: 116, endPoint x: 548, endPoint y: 116, distance: 199.0
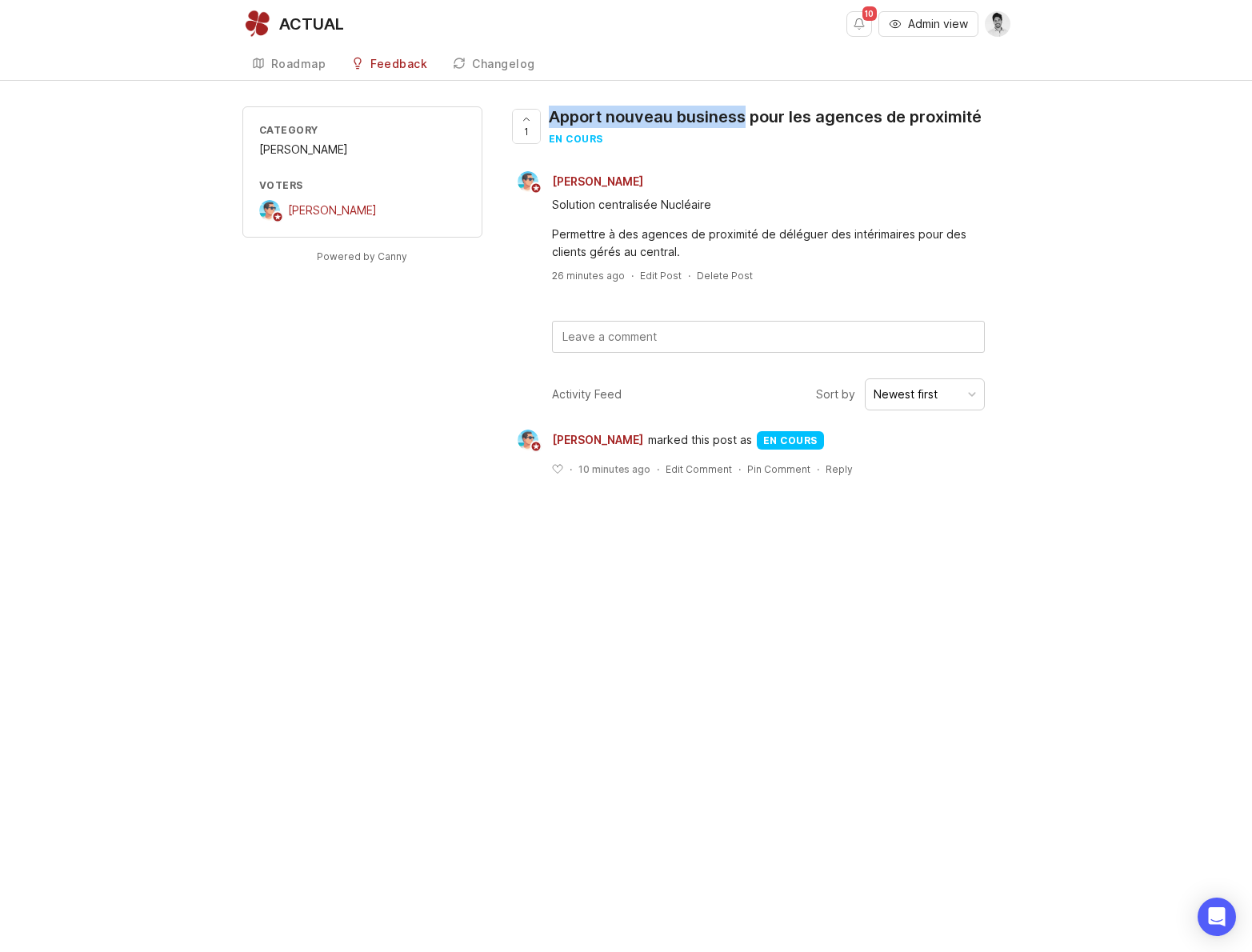
click at [549, 116] on div "Apport nouveau business pour les agences de proximité" at bounding box center [765, 116] width 432 height 22
drag, startPoint x: 548, startPoint y: 116, endPoint x: 846, endPoint y: 158, distance: 300.9
click at [846, 158] on div "1 Apport nouveau business pour les agences de proximité en cours" at bounding box center [751, 132] width 486 height 52
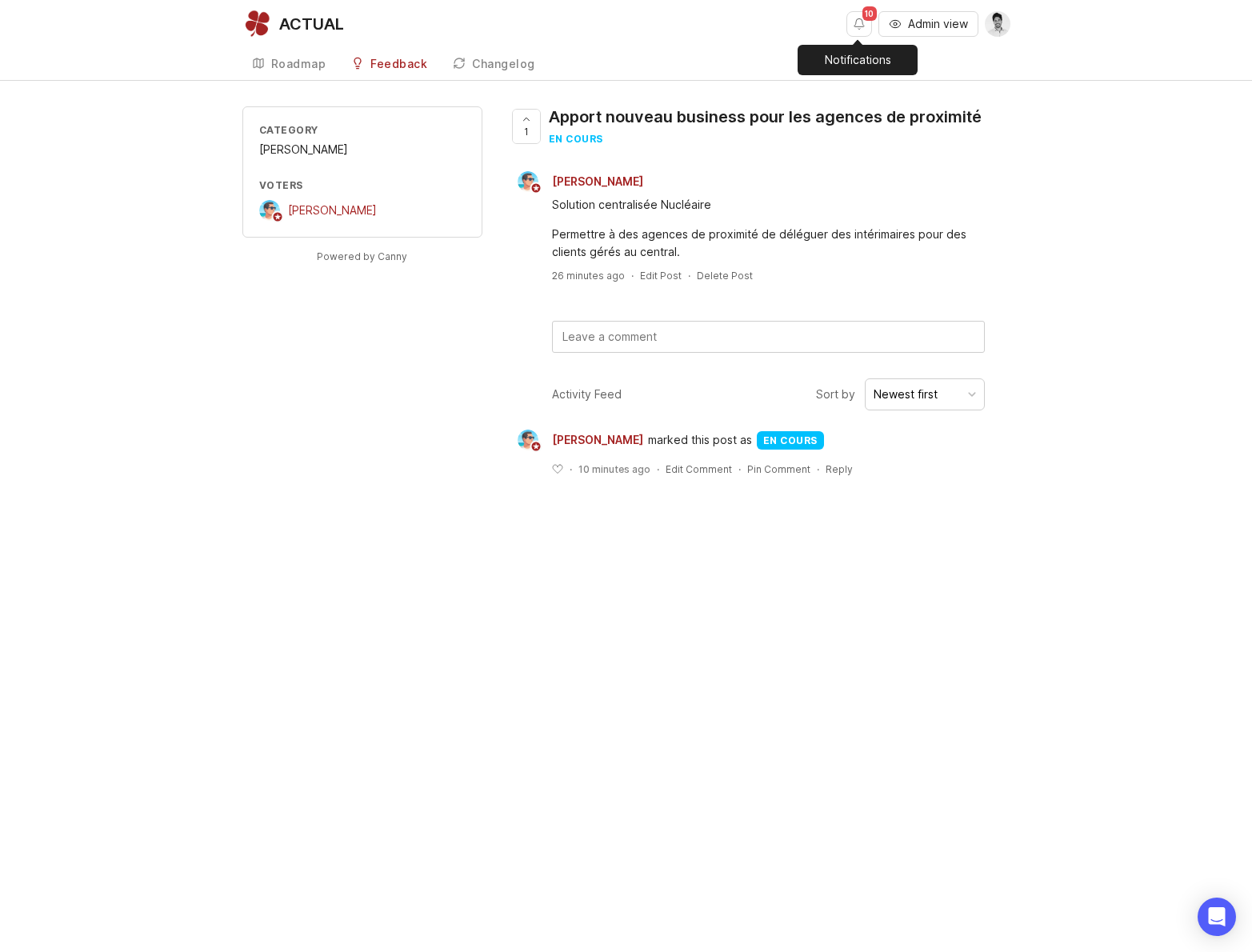
click at [860, 38] on div at bounding box center [857, 41] width 120 height 8
click at [862, 16] on span "10" at bounding box center [869, 13] width 14 height 14
click at [861, 27] on button "Notifications" at bounding box center [859, 23] width 26 height 26
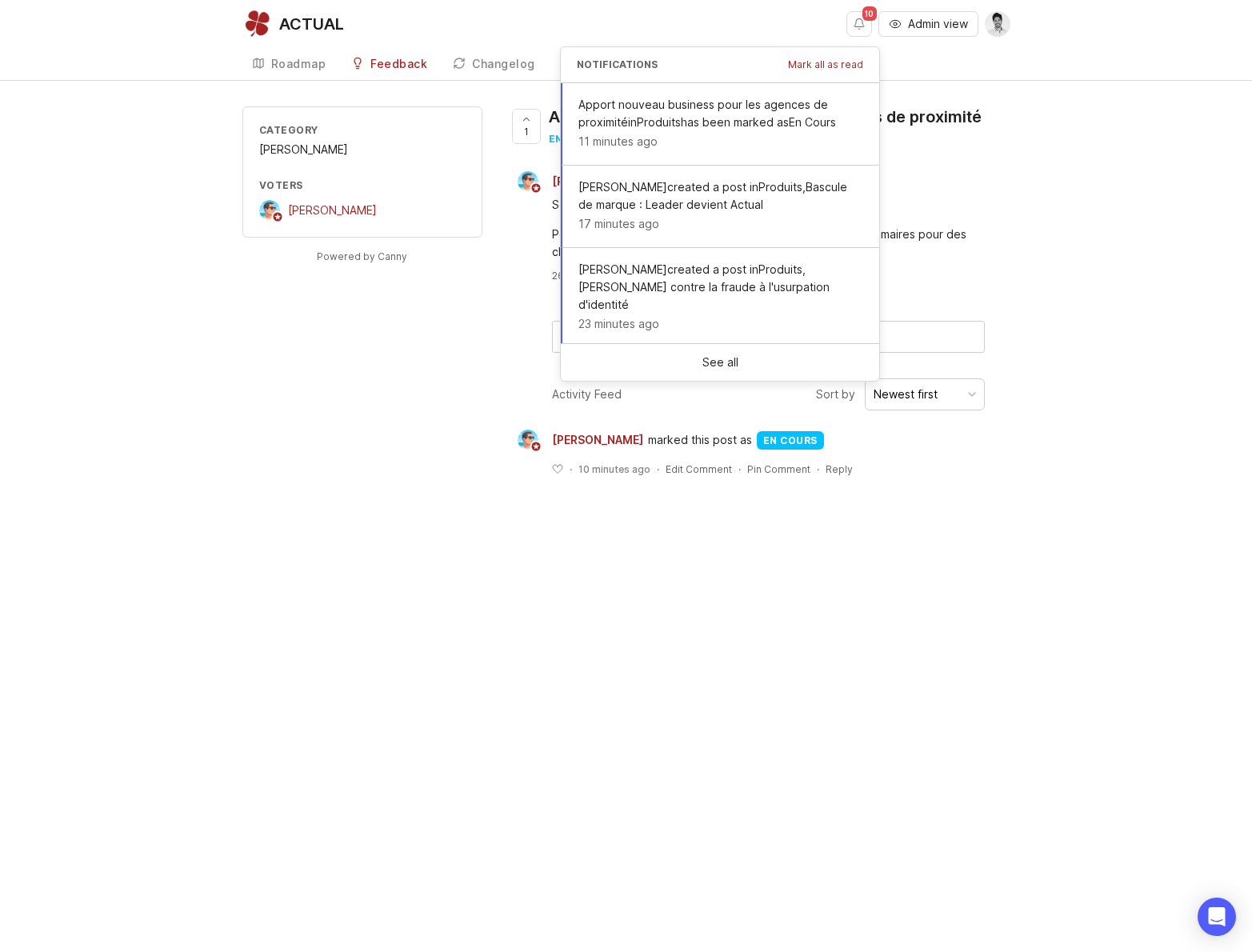
click at [861, 27] on button "Notifications" at bounding box center [859, 23] width 26 height 26
